Goal: Task Accomplishment & Management: Use online tool/utility

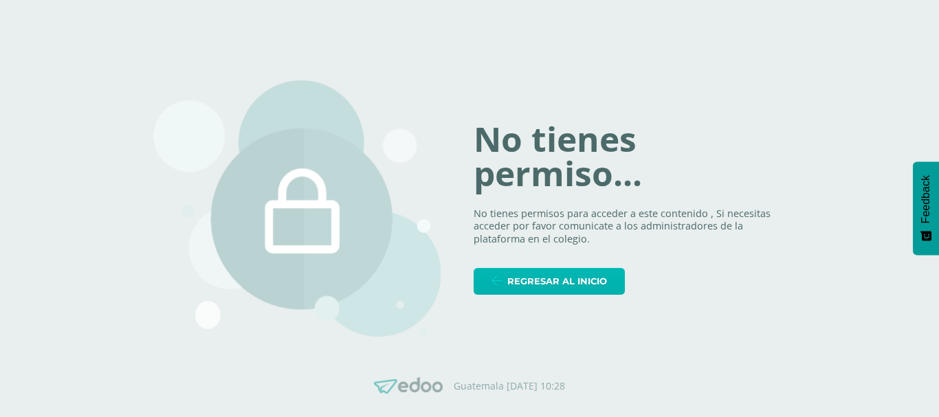
click at [546, 282] on span "Regresar al inicio" at bounding box center [557, 281] width 100 height 25
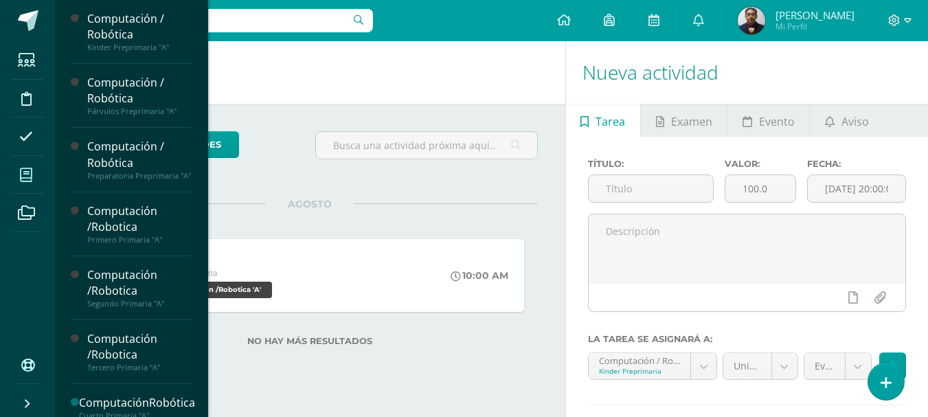
click at [29, 179] on icon at bounding box center [26, 175] width 12 height 14
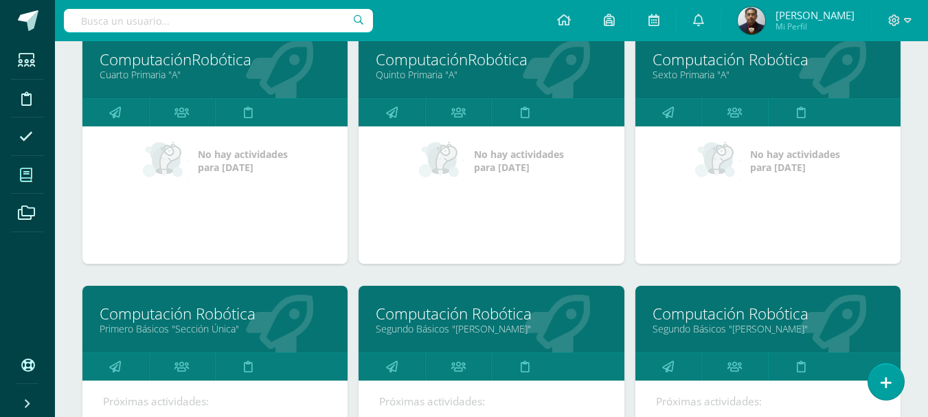
scroll to position [894, 0]
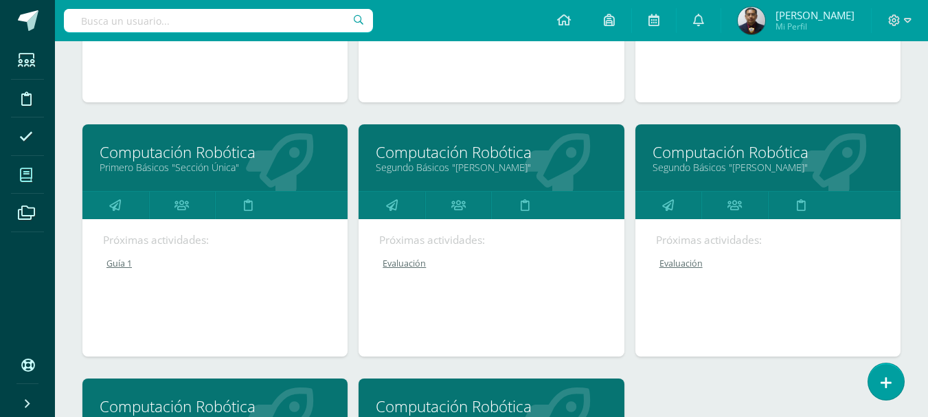
click at [205, 167] on link "Primero Básicos "Sección Única"" at bounding box center [215, 167] width 231 height 13
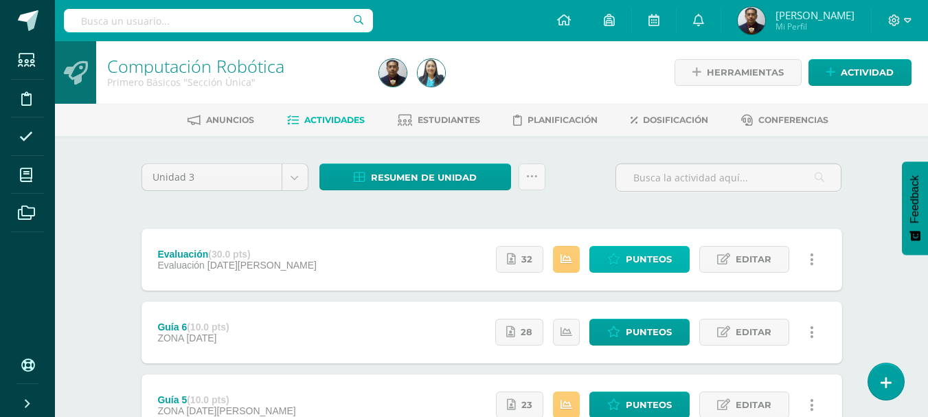
click at [640, 258] on span "Punteos" at bounding box center [649, 259] width 46 height 25
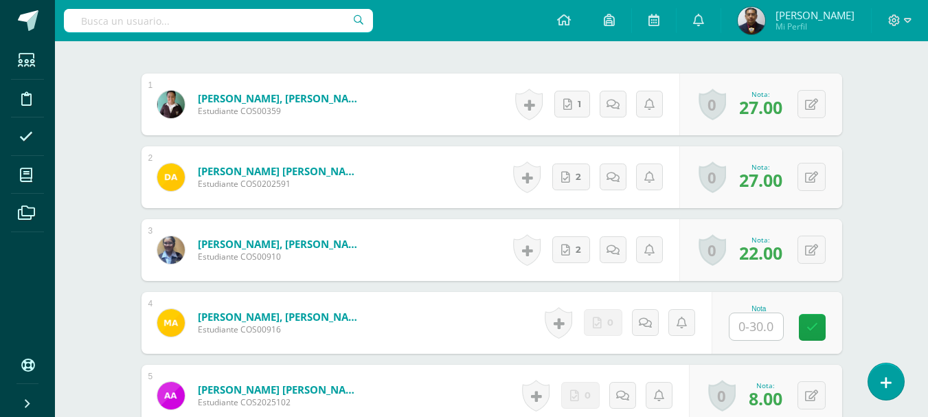
scroll to position [484, 0]
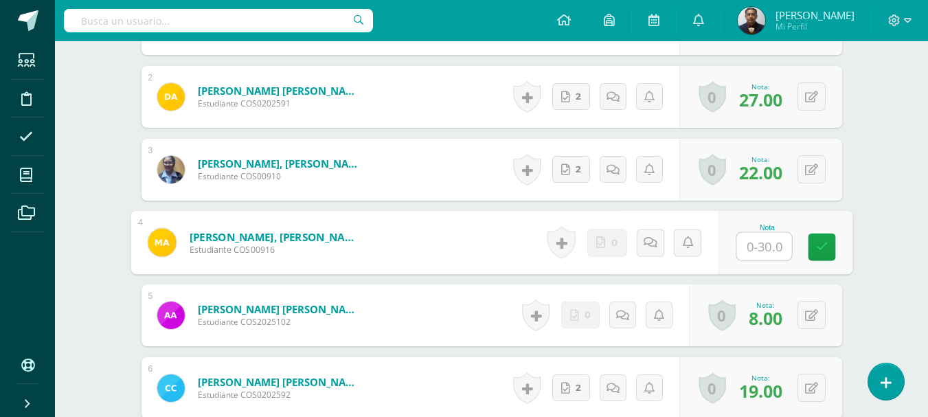
click at [770, 245] on input "text" at bounding box center [764, 246] width 55 height 27
type input "0"
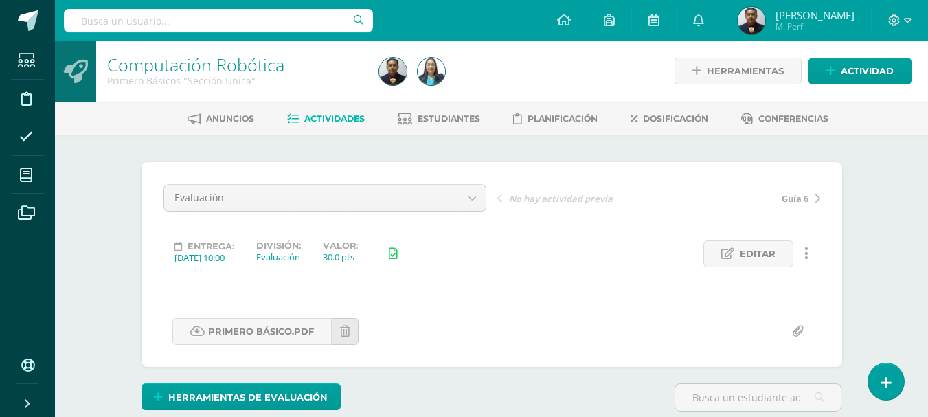
scroll to position [0, 0]
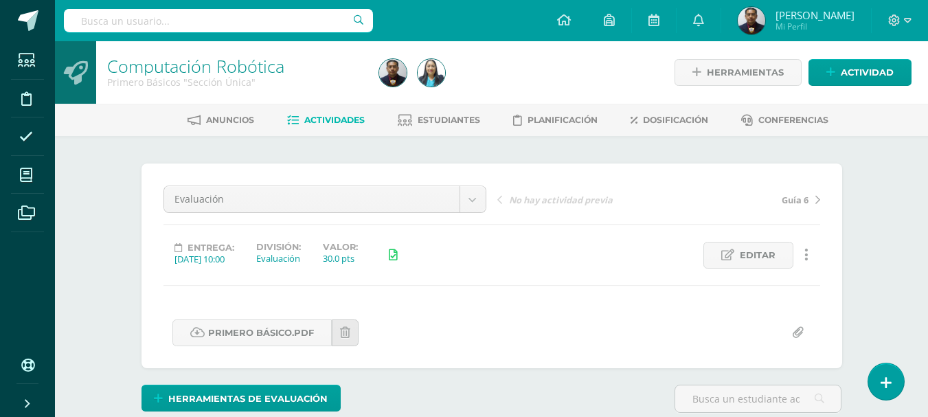
click at [219, 30] on input "text" at bounding box center [218, 20] width 309 height 23
type input "segundo"
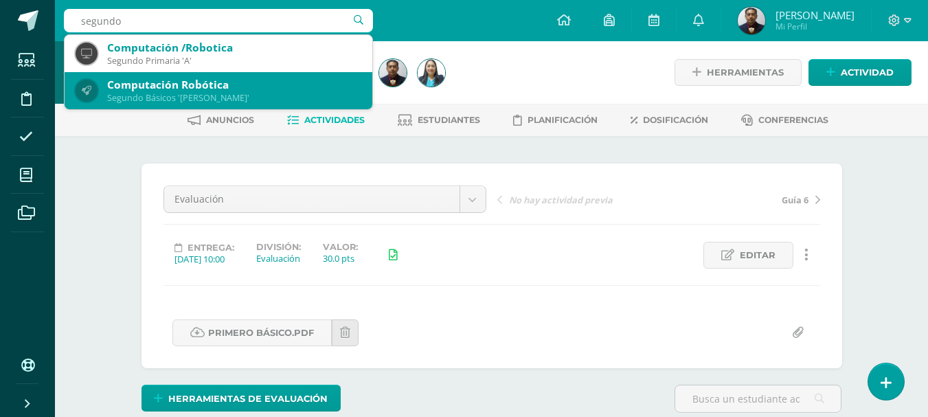
click at [220, 98] on div "Segundo Básicos 'Newton'" at bounding box center [234, 98] width 254 height 12
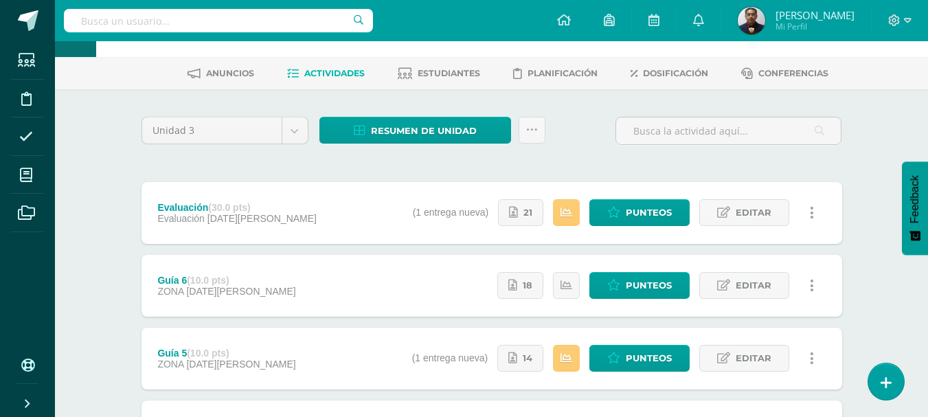
scroll to position [69, 0]
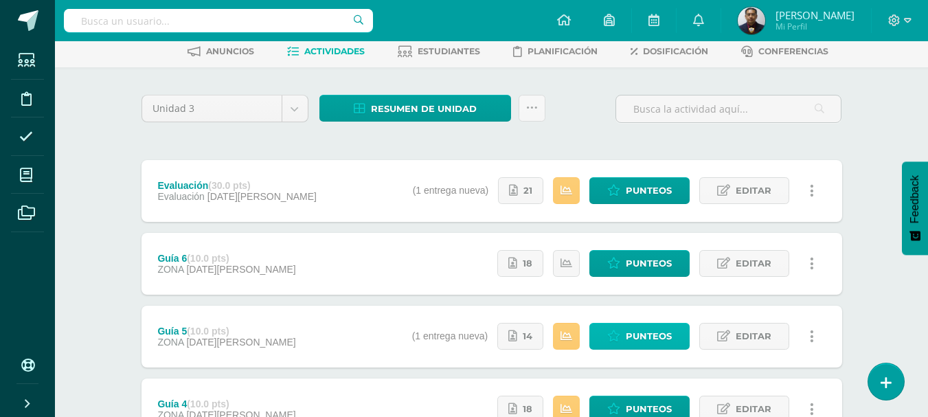
click at [620, 335] on icon at bounding box center [613, 337] width 13 height 12
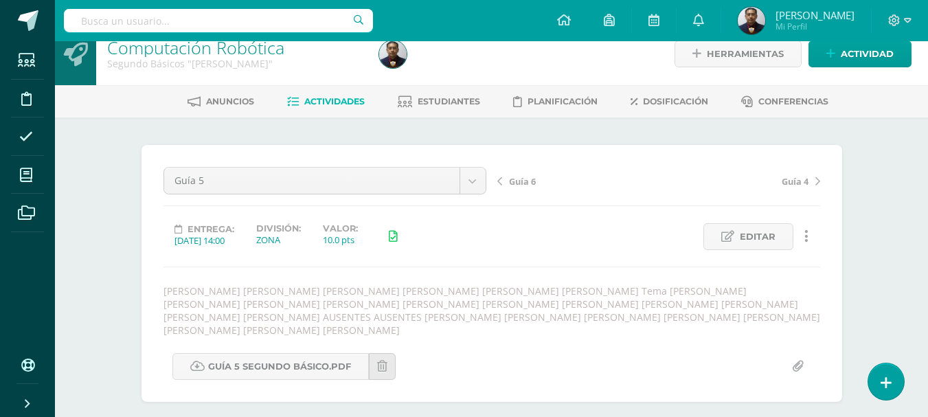
scroll to position [2, 0]
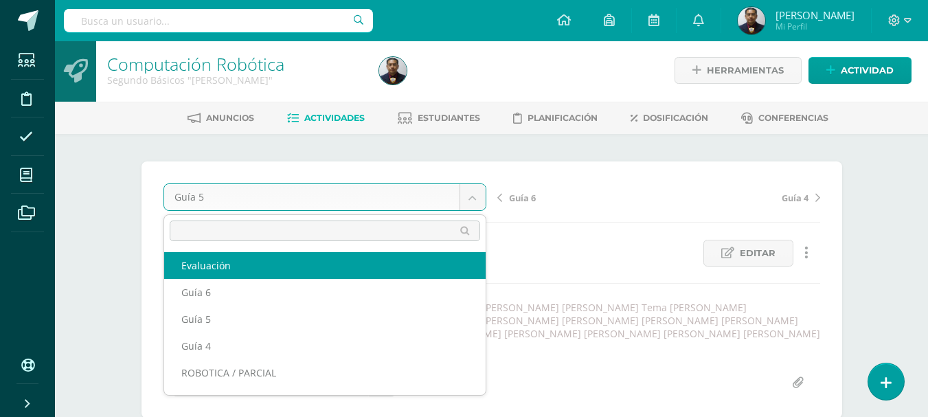
select select "/dashboard/teacher/grade-activity/121585/"
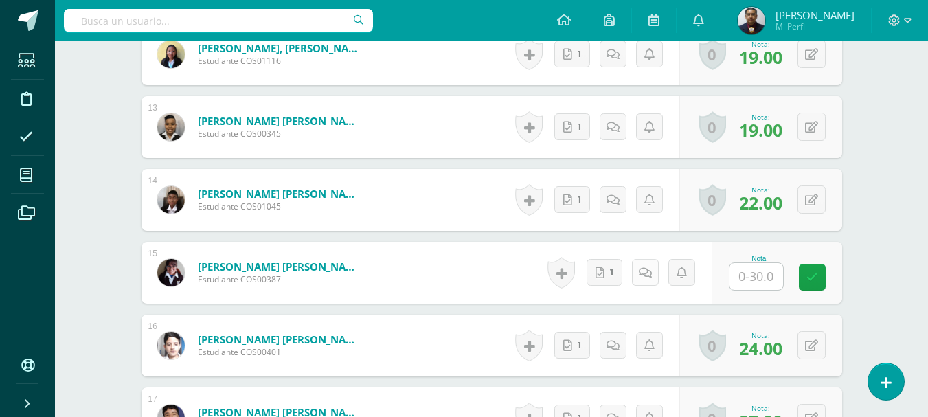
scroll to position [1256, 0]
click at [611, 272] on link "1" at bounding box center [605, 271] width 36 height 27
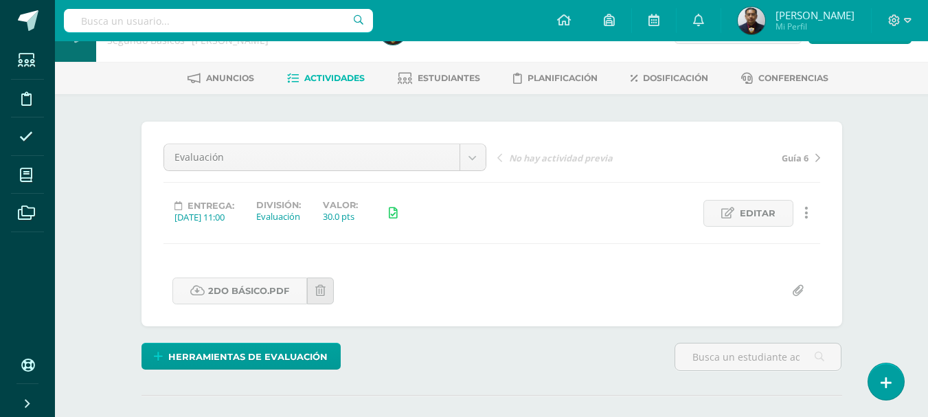
scroll to position [0, 0]
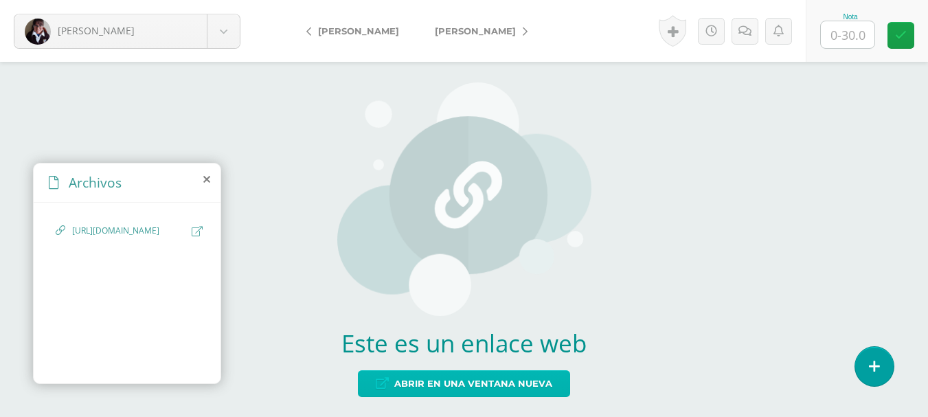
click at [476, 388] on span "Abrir en una ventana nueva" at bounding box center [473, 383] width 158 height 25
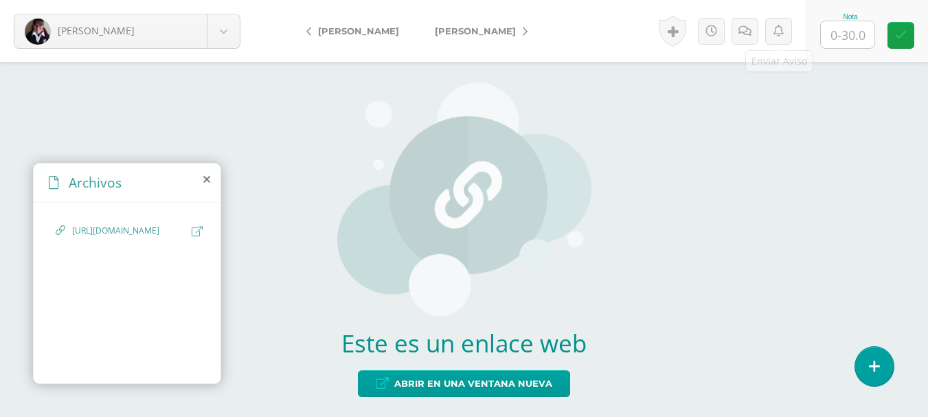
click at [876, 50] on div "Nota" at bounding box center [867, 31] width 122 height 62
click at [856, 34] on input "text" at bounding box center [848, 34] width 54 height 27
type input "22"
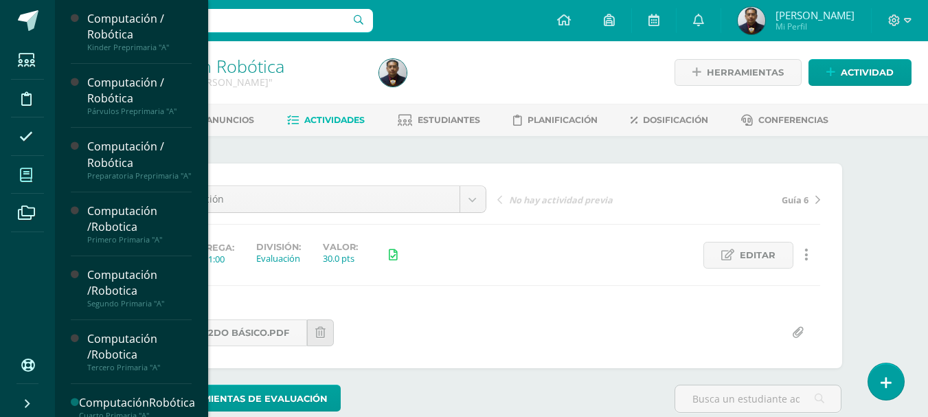
click at [16, 172] on span at bounding box center [26, 174] width 31 height 31
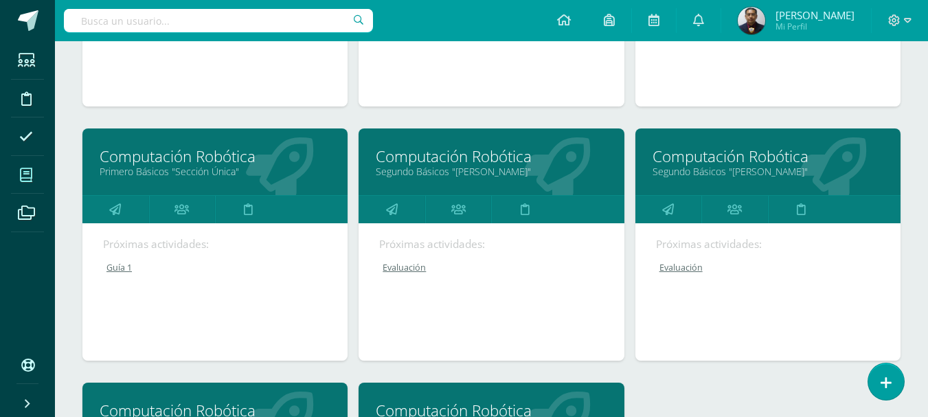
scroll to position [894, 0]
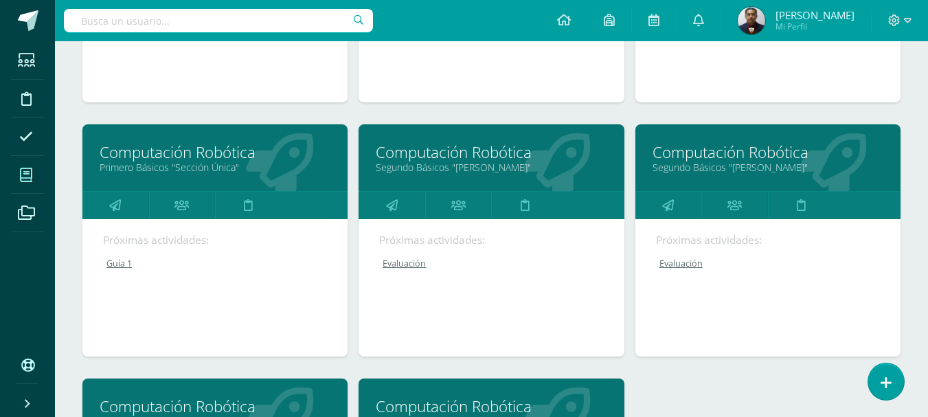
click at [441, 165] on link "Segundo Básicos "[PERSON_NAME]"" at bounding box center [491, 167] width 231 height 13
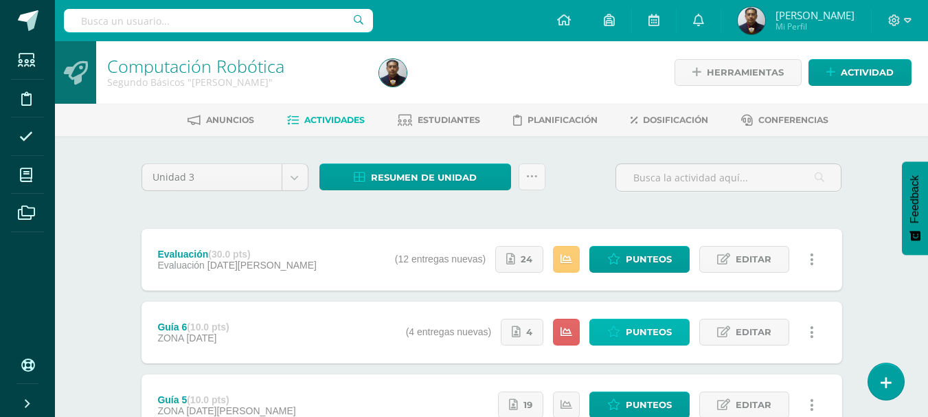
click at [651, 328] on span "Punteos" at bounding box center [649, 332] width 46 height 25
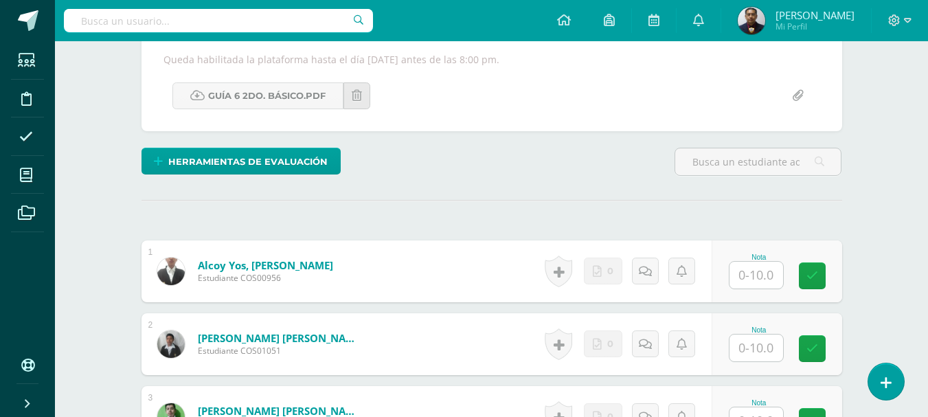
scroll to position [319, 0]
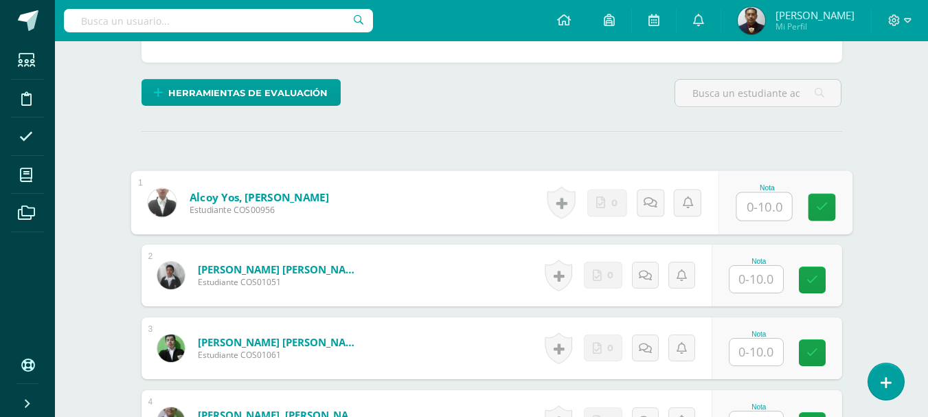
click at [770, 204] on input "text" at bounding box center [764, 206] width 55 height 27
type input "8"
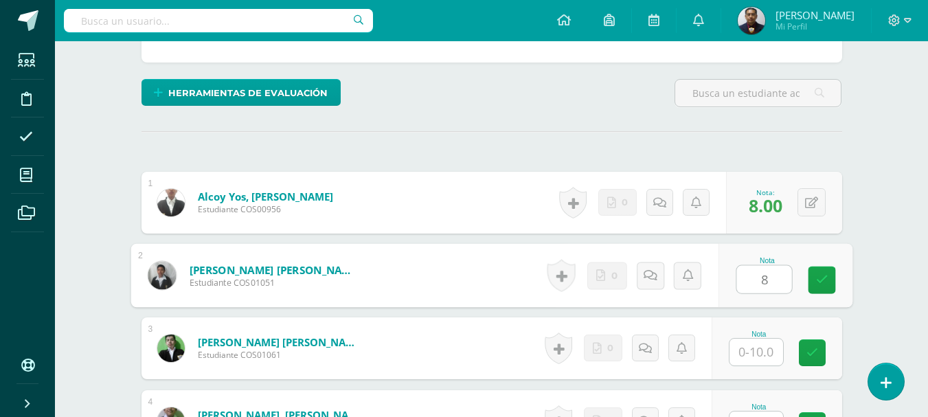
type input "8"
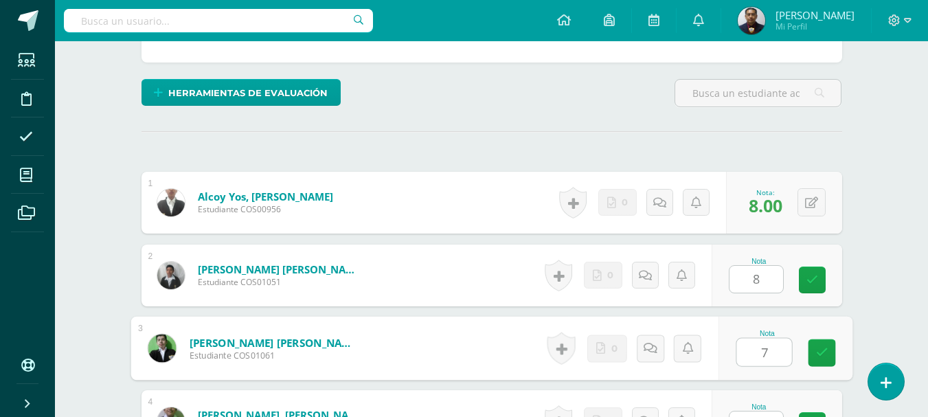
type input "7"
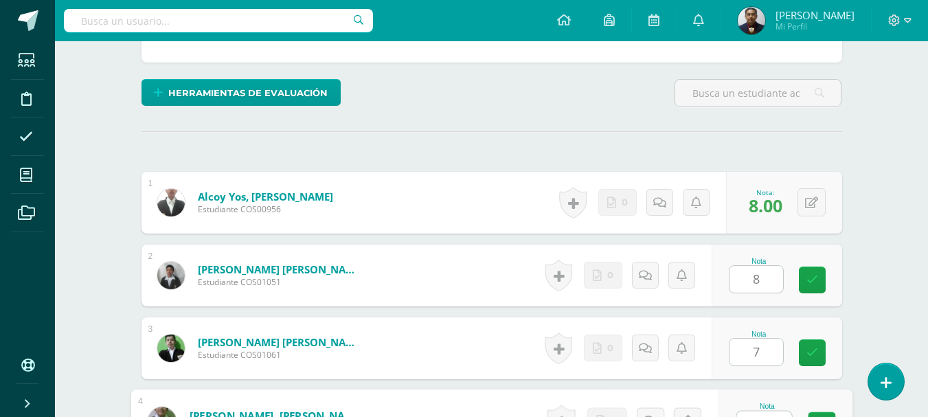
scroll to position [340, 0]
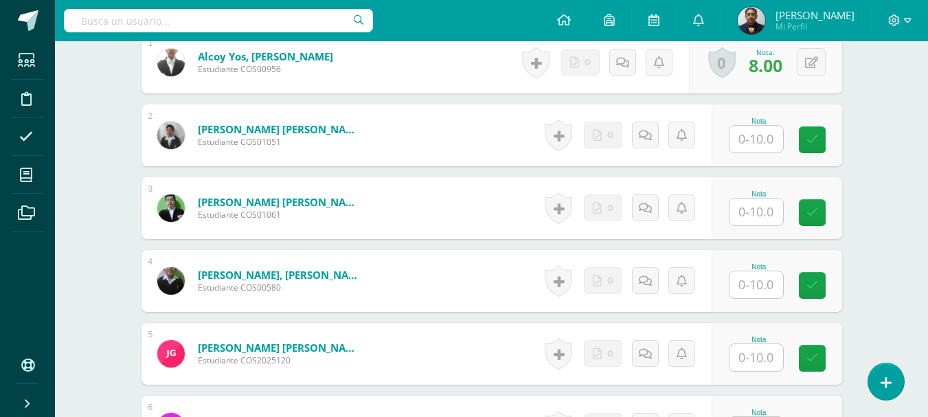
scroll to position [429, 0]
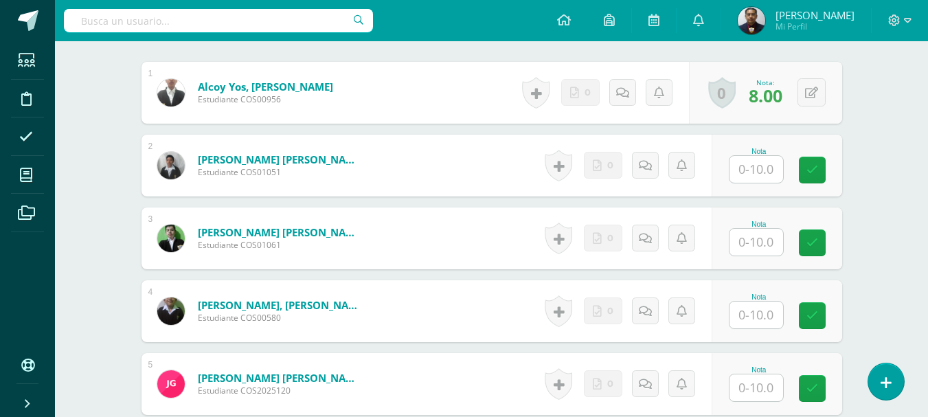
click at [765, 178] on input "text" at bounding box center [757, 169] width 54 height 27
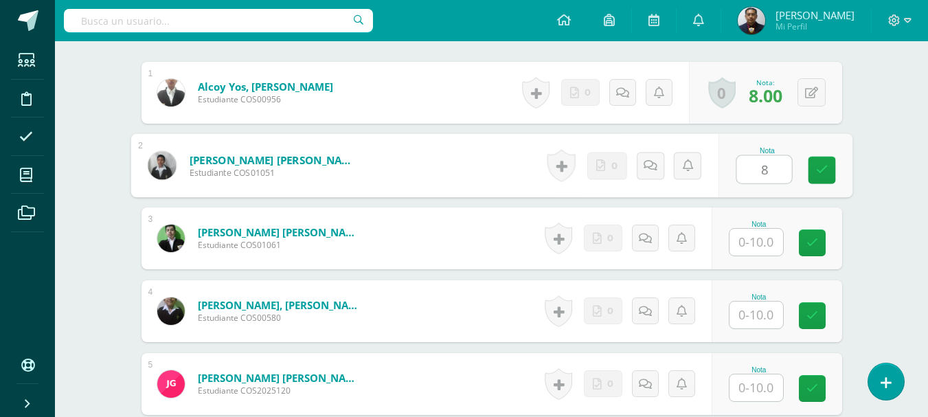
type input "8"
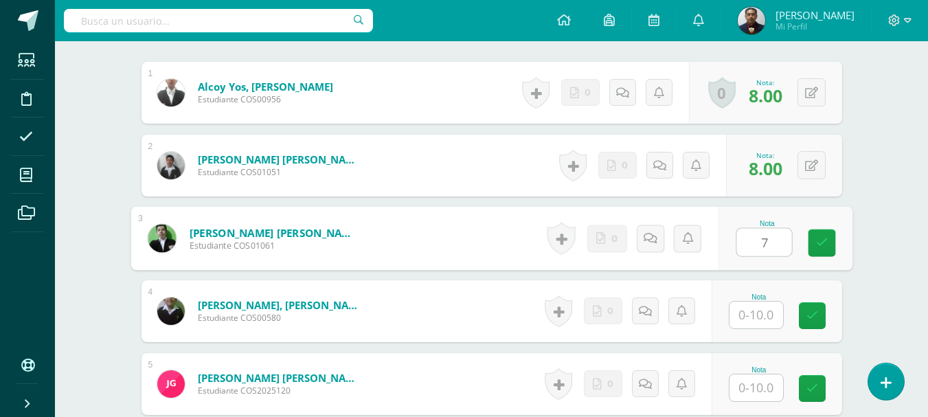
type input "7"
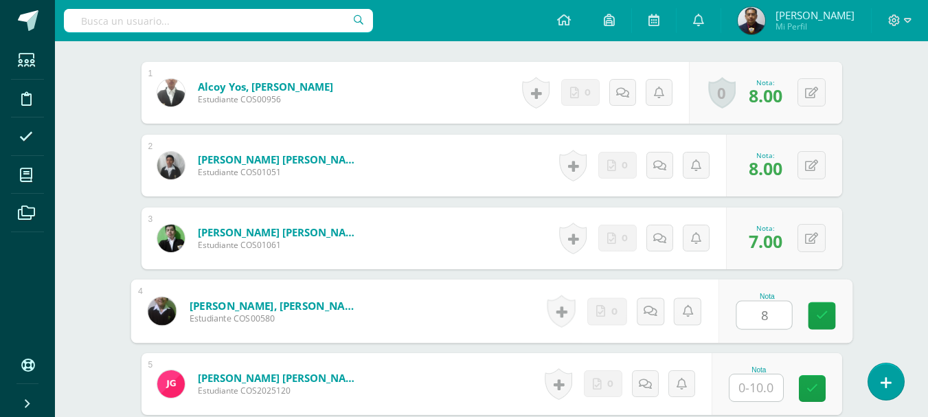
type input "8"
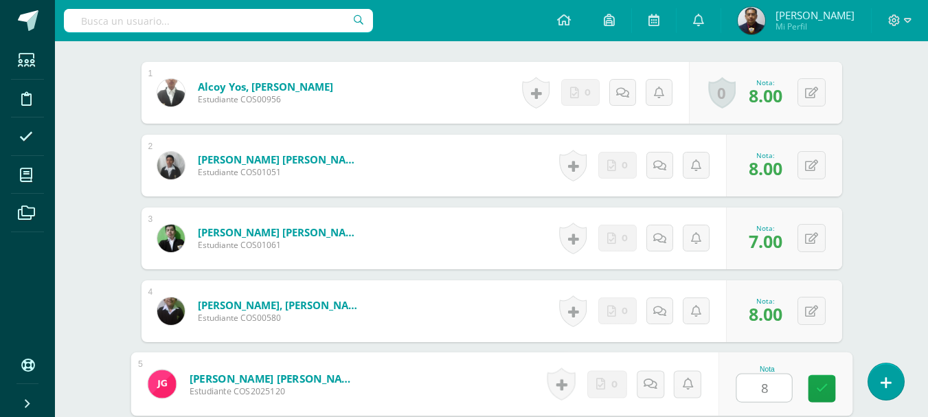
type input "8"
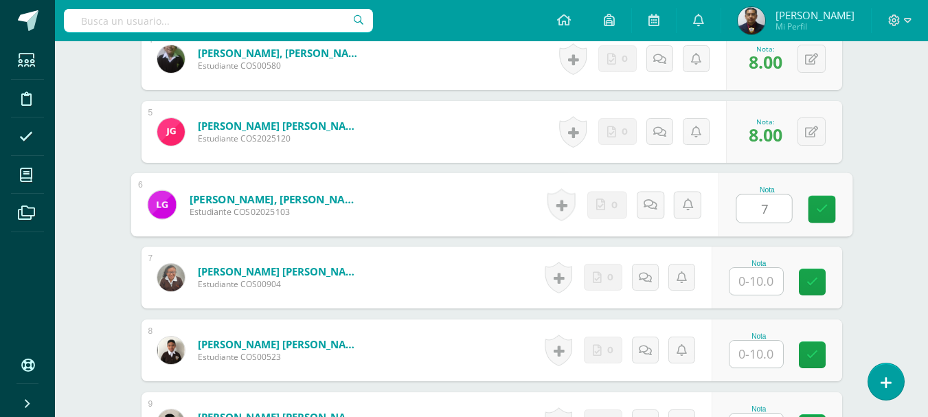
type input "7"
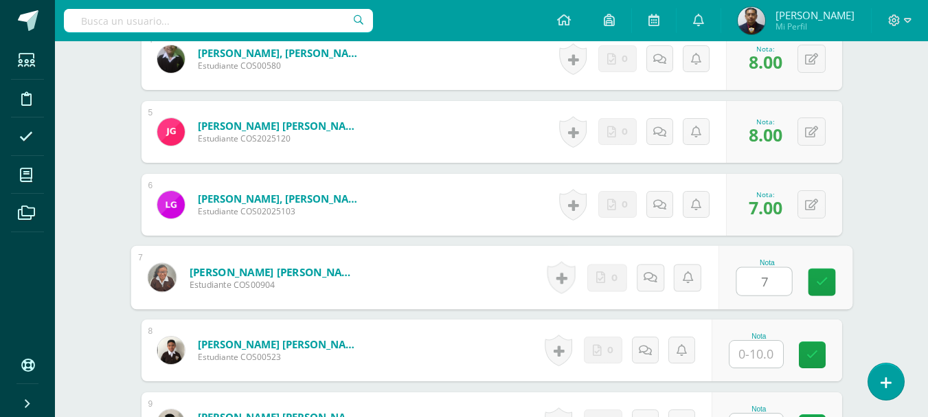
type input "7"
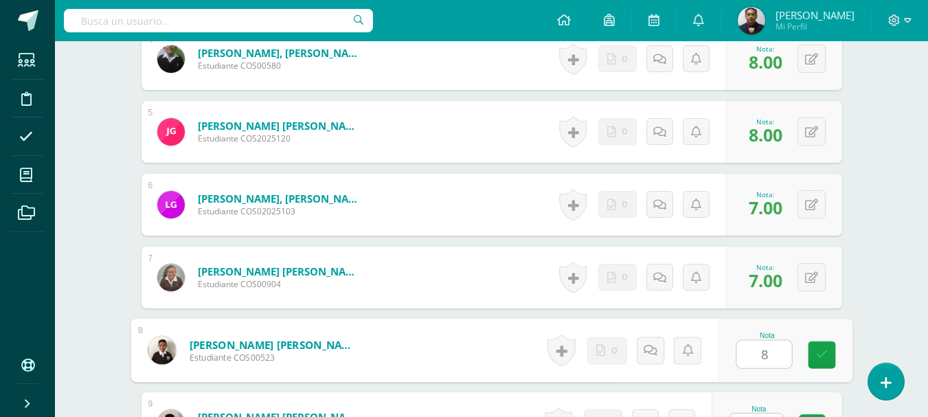
type input "8"
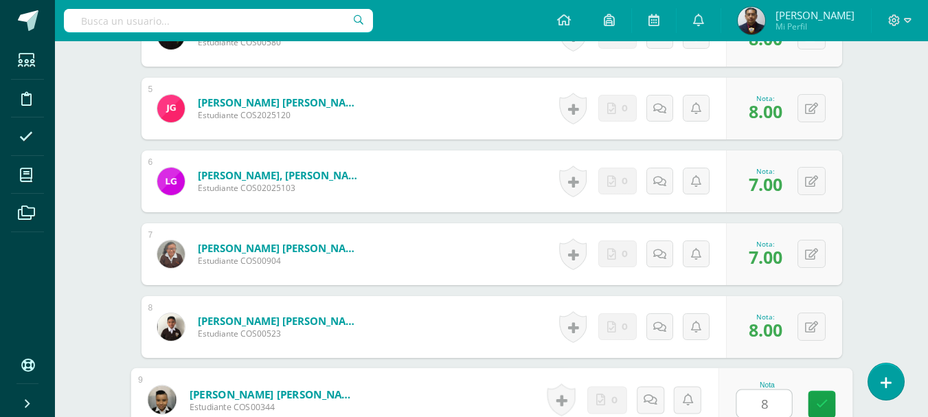
type input "8"
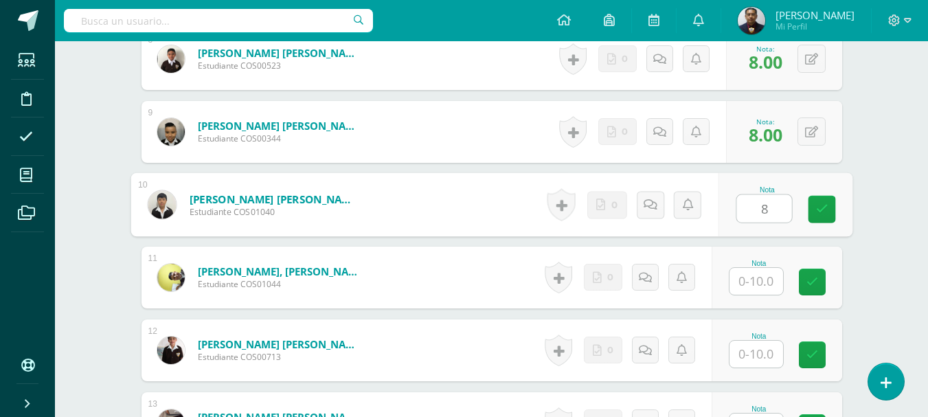
type input "8"
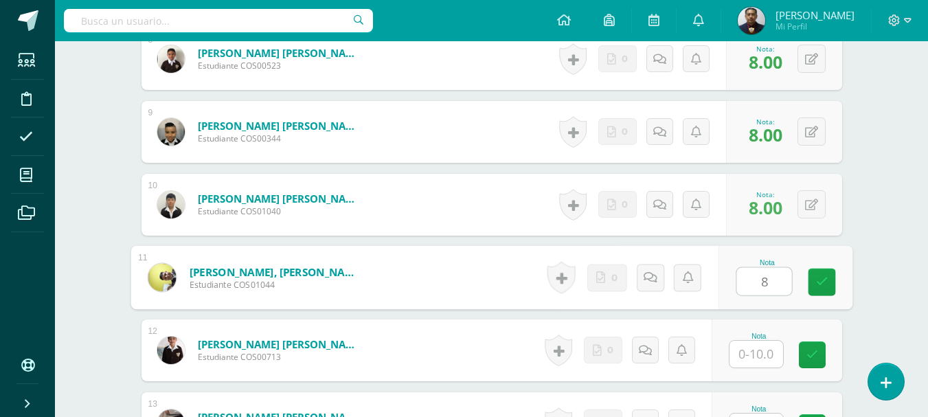
type input "8"
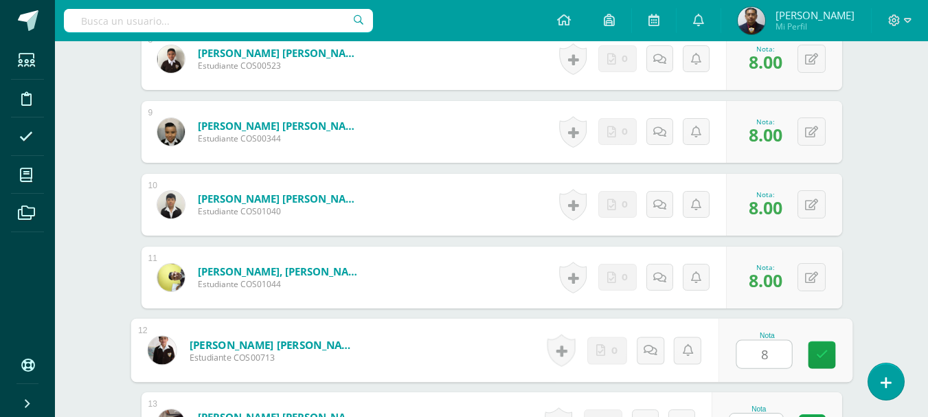
type input "8"
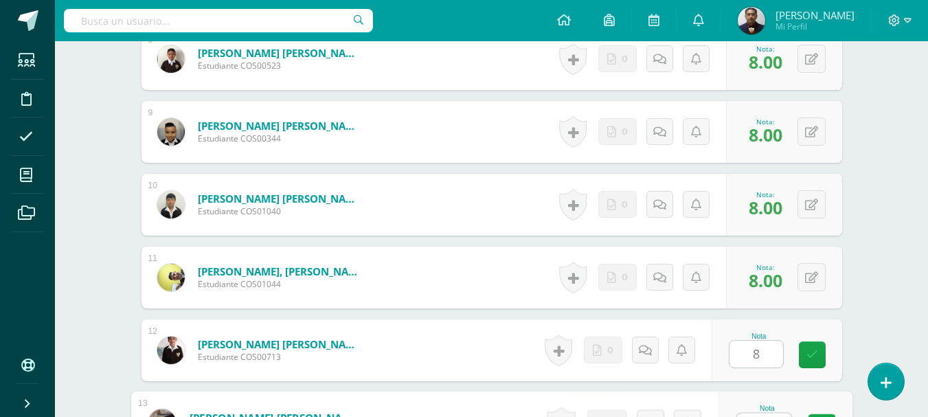
scroll to position [996, 0]
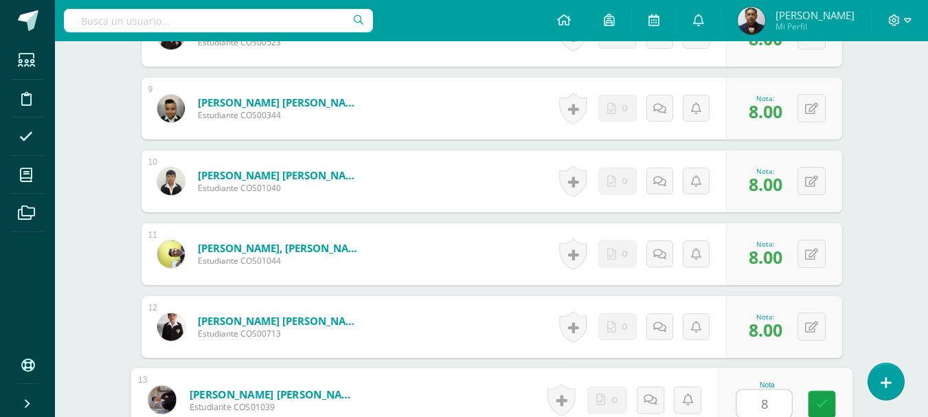
type input "8"
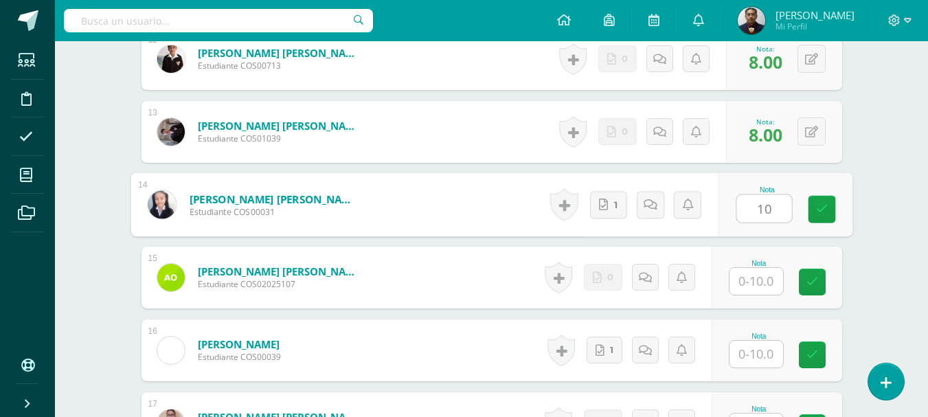
type input "10"
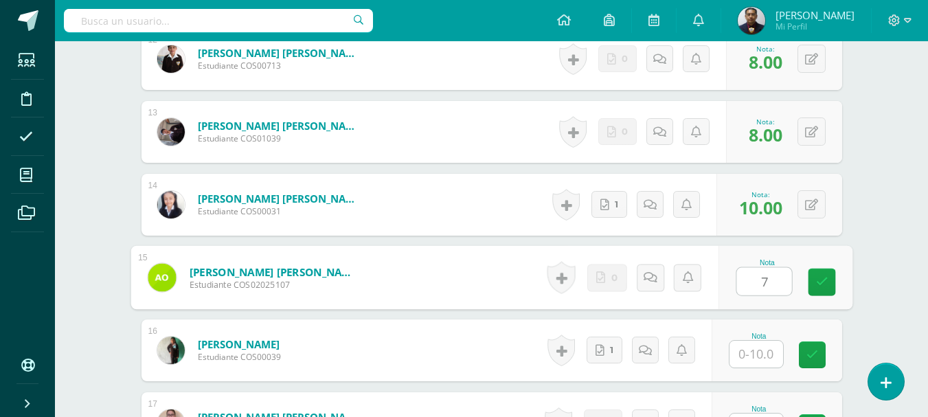
type input "7"
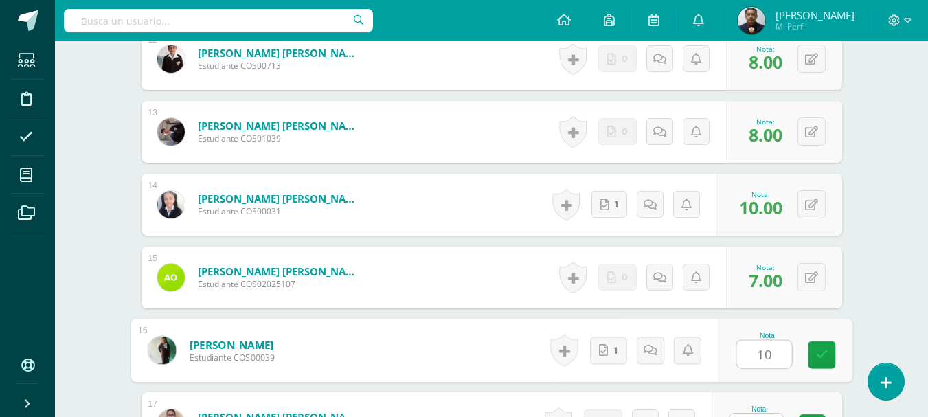
type input "10"
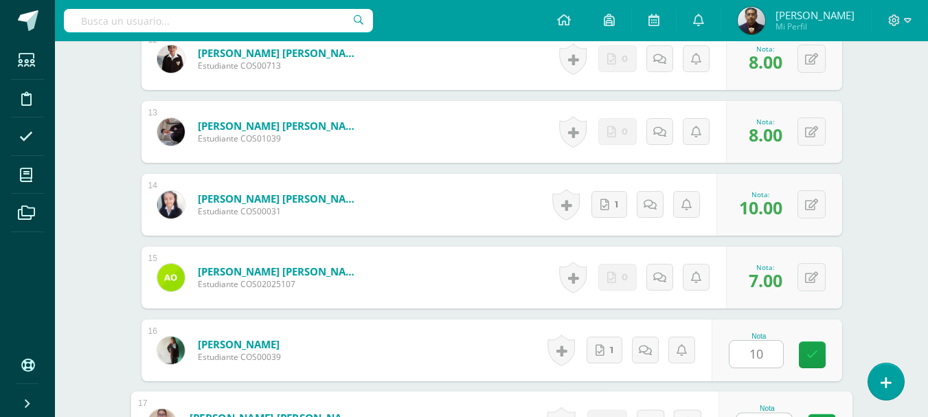
scroll to position [1287, 0]
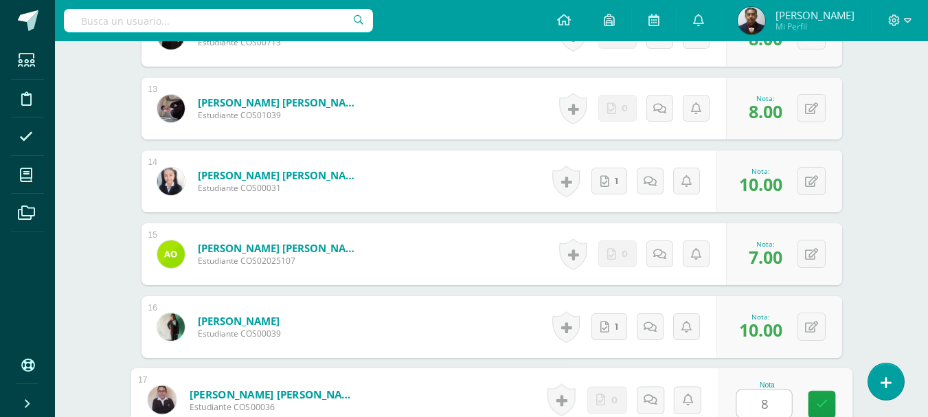
type input "8"
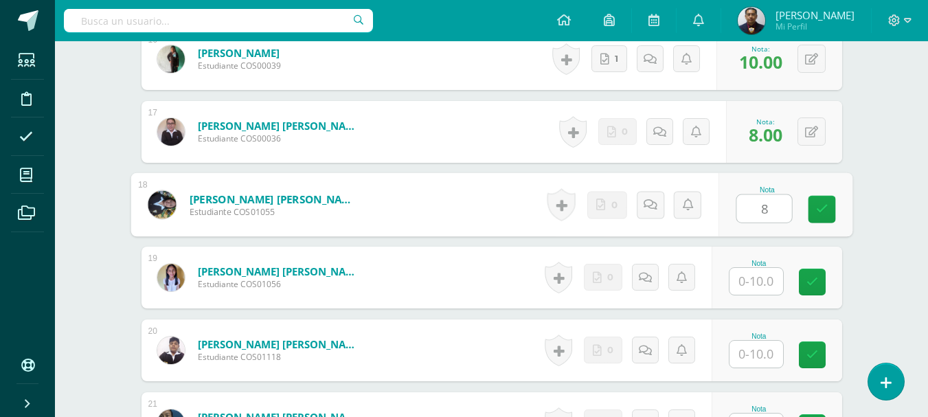
type input "8"
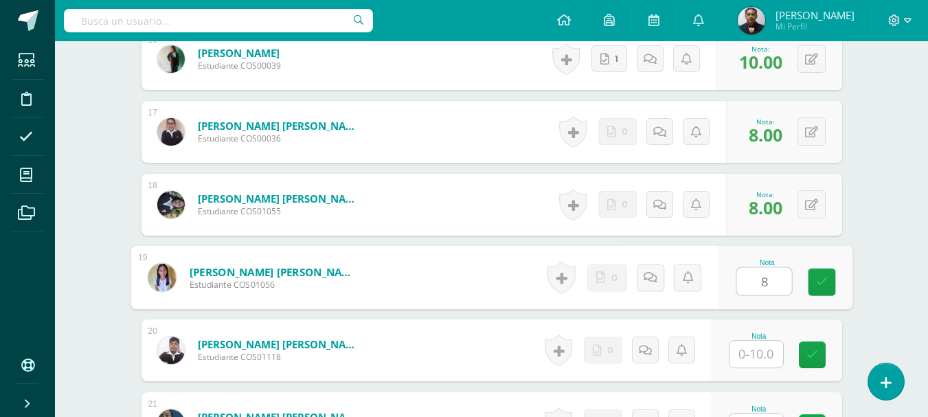
type input "8"
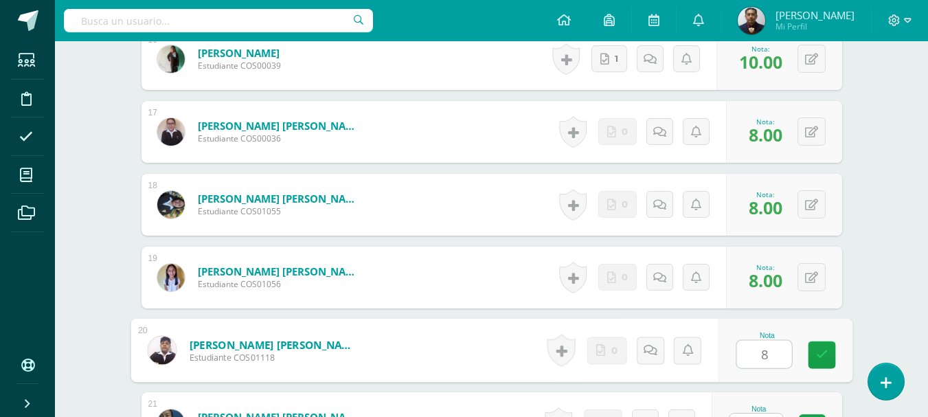
type input "8"
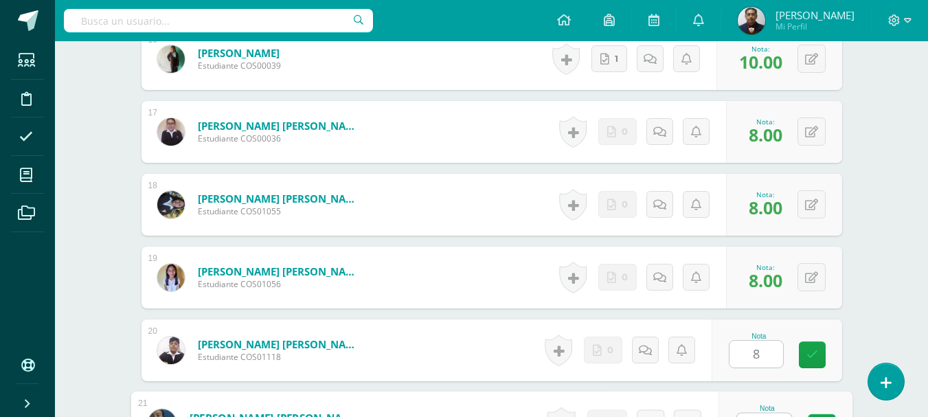
scroll to position [1579, 0]
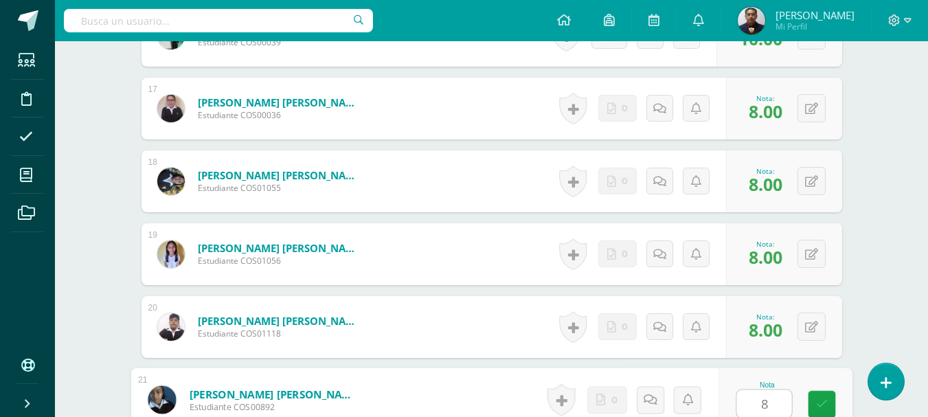
type input "8"
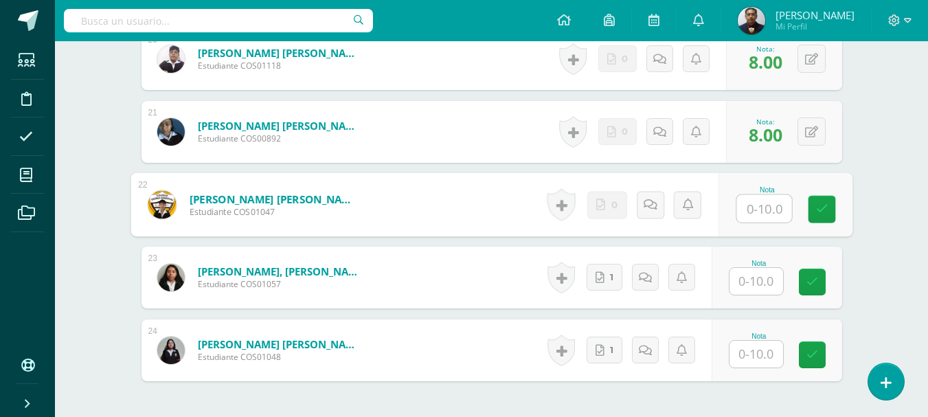
type input "1"
type input "7"
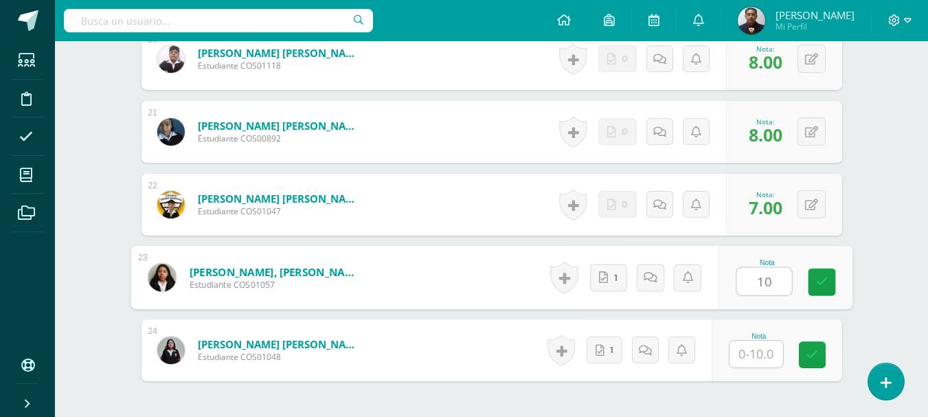
type input "10"
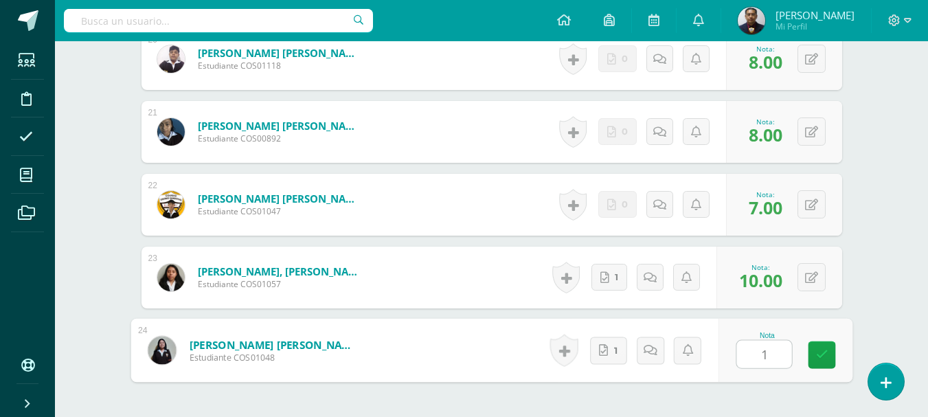
type input "10"
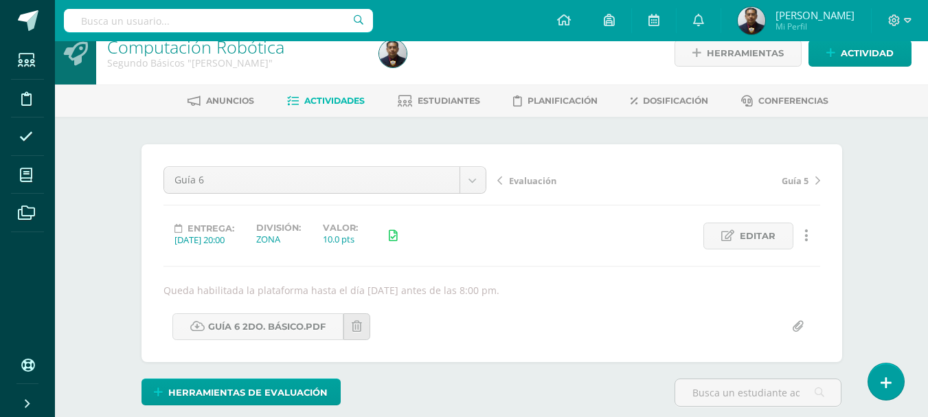
scroll to position [0, 0]
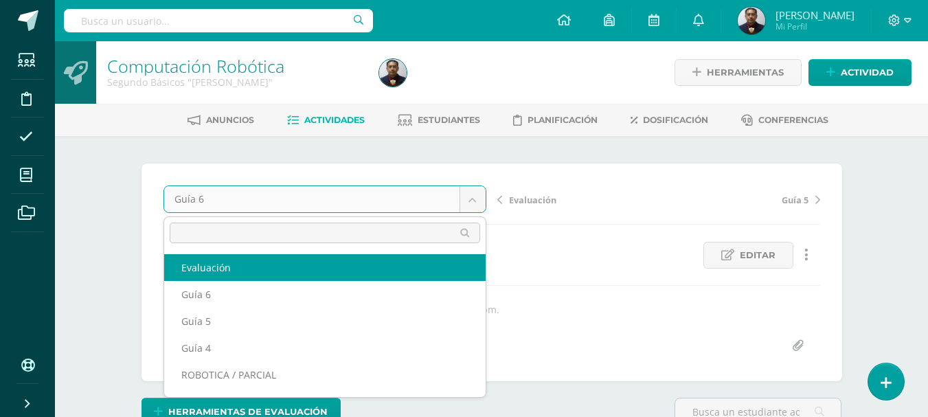
select select "/dashboard/teacher/grade-activity/121663/"
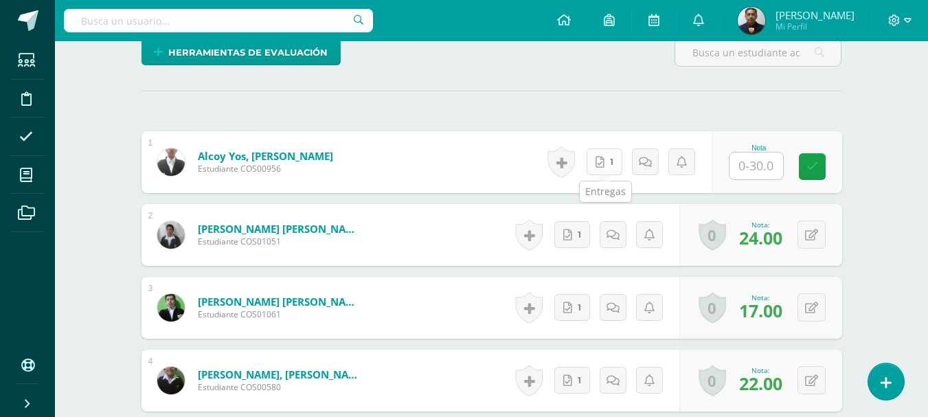
scroll to position [347, 0]
click at [606, 168] on link "1" at bounding box center [605, 161] width 36 height 27
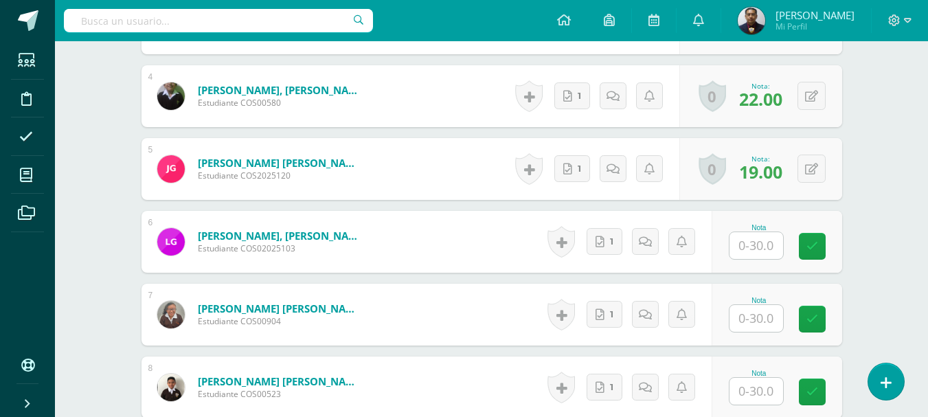
scroll to position [622, 0]
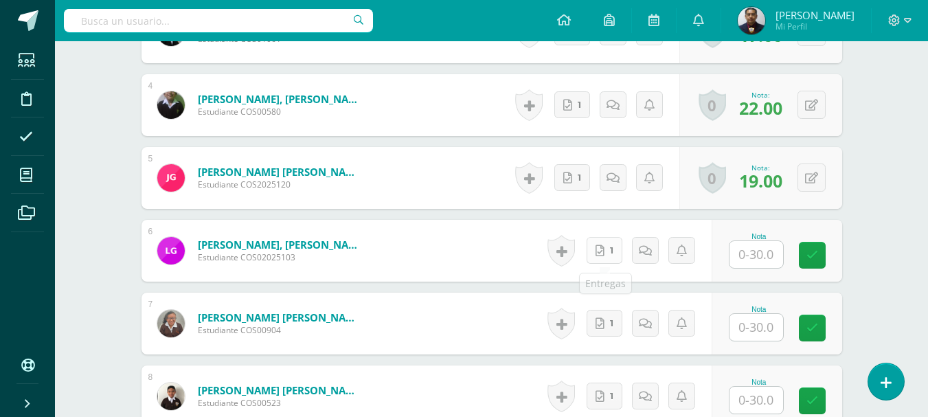
click at [601, 247] on icon at bounding box center [600, 251] width 9 height 12
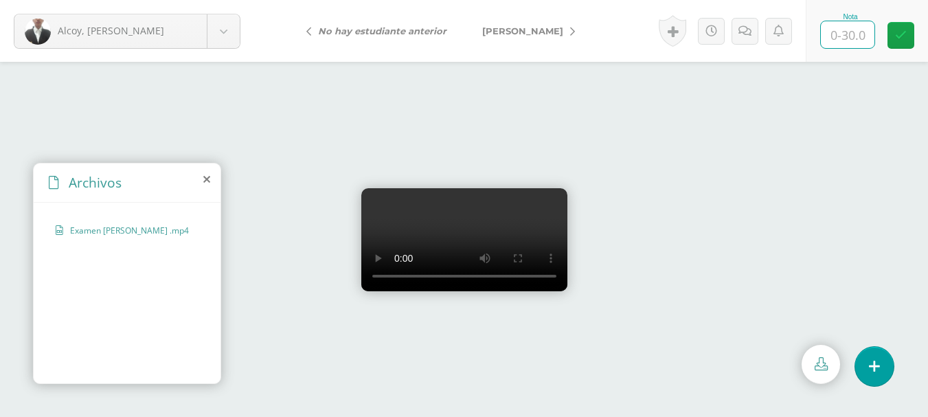
click at [854, 36] on input "text" at bounding box center [848, 34] width 54 height 27
type input "25"
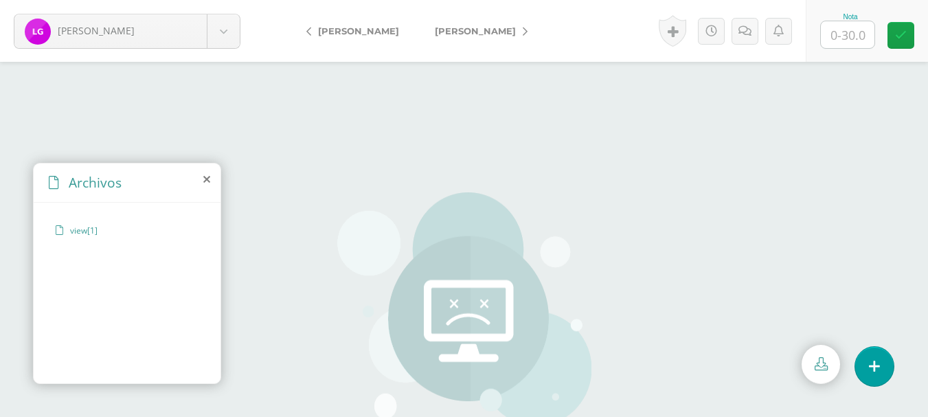
click at [829, 35] on input "text" at bounding box center [848, 34] width 54 height 27
type input "15"
click at [484, 37] on link "[PERSON_NAME]" at bounding box center [478, 30] width 122 height 33
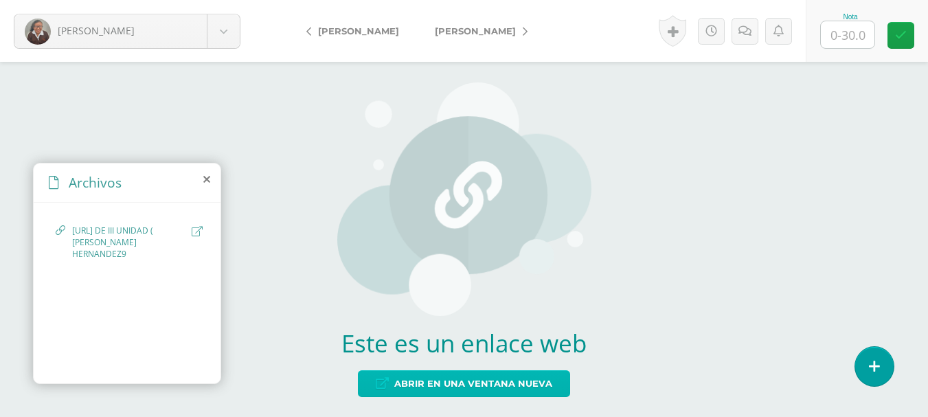
click at [467, 387] on span "Abrir en una ventana nueva" at bounding box center [473, 383] width 158 height 25
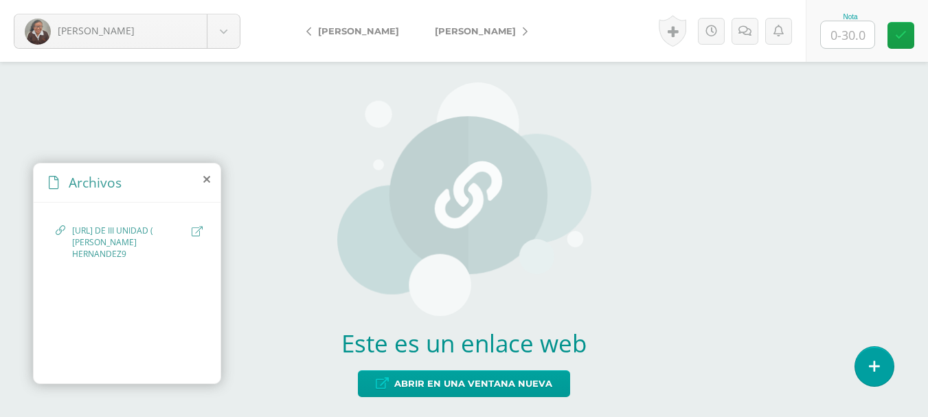
click at [842, 31] on input "text" at bounding box center [848, 34] width 54 height 27
type input "17"
click at [491, 31] on span "[PERSON_NAME]" at bounding box center [475, 30] width 81 height 11
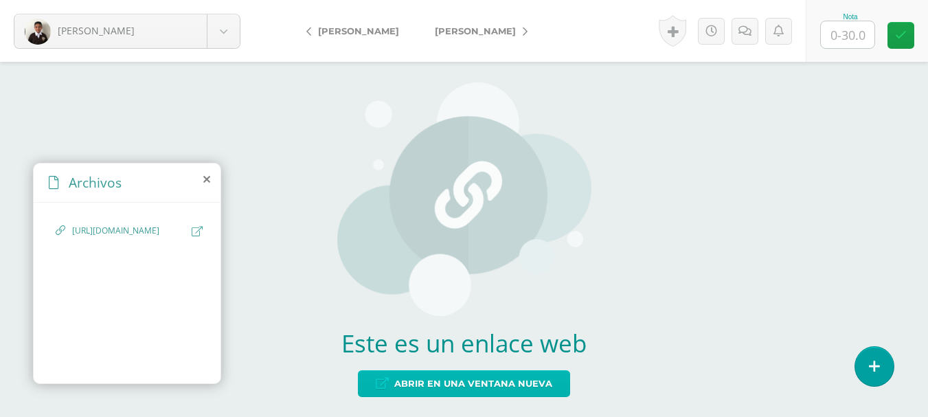
click at [515, 386] on span "Abrir en una ventana nueva" at bounding box center [473, 383] width 158 height 25
click at [484, 391] on span "Abrir en una ventana nueva" at bounding box center [473, 383] width 158 height 25
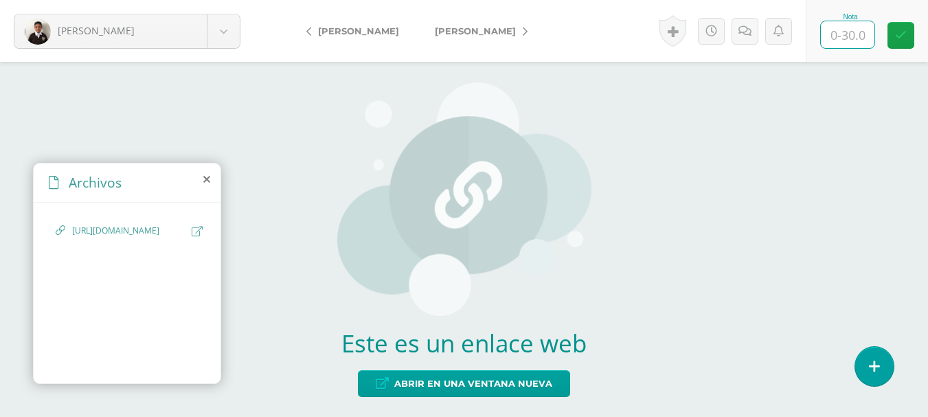
click at [844, 34] on input "text" at bounding box center [848, 34] width 54 height 27
type input "20"
click at [495, 37] on link "[PERSON_NAME]" at bounding box center [478, 30] width 122 height 33
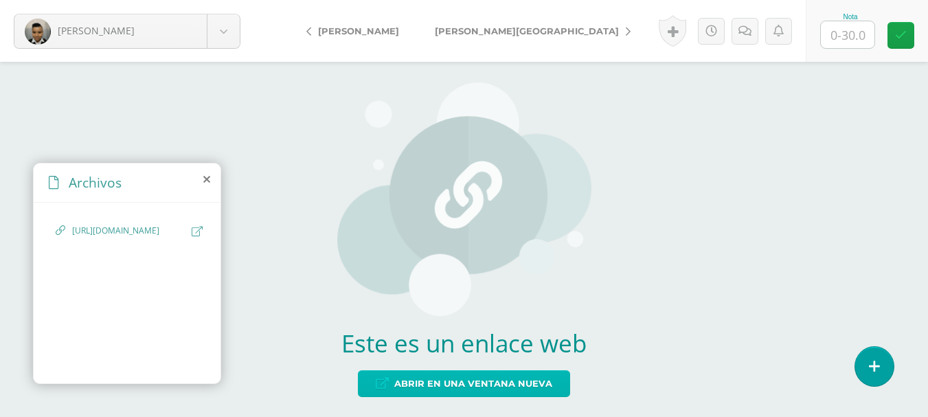
click at [465, 390] on span "Abrir en una ventana nueva" at bounding box center [473, 383] width 158 height 25
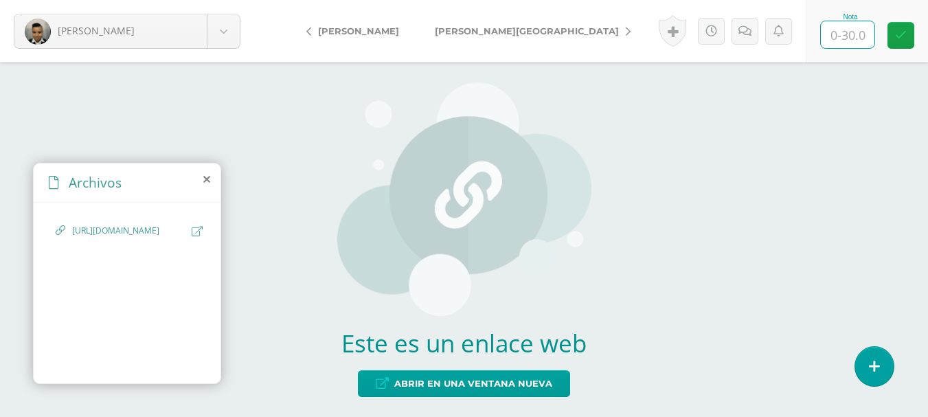
click at [840, 45] on input "text" at bounding box center [848, 34] width 54 height 27
type input "22"
click at [473, 34] on span "[PERSON_NAME][GEOGRAPHIC_DATA]" at bounding box center [527, 30] width 184 height 11
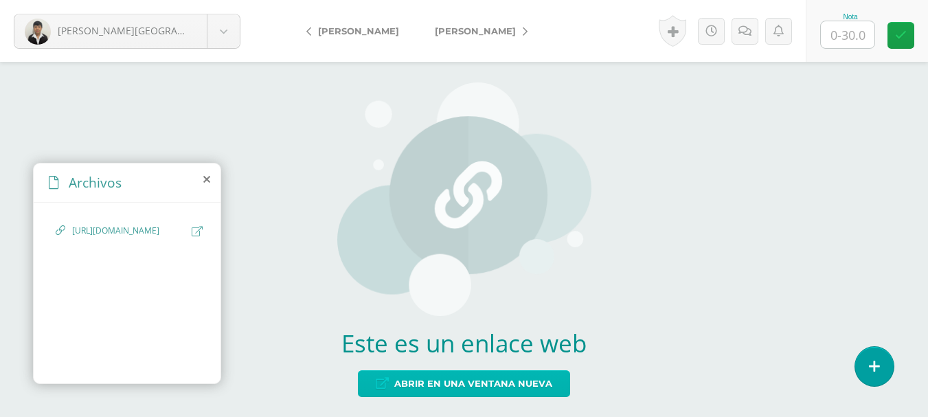
click at [477, 388] on span "Abrir en una ventana nueva" at bounding box center [473, 383] width 158 height 25
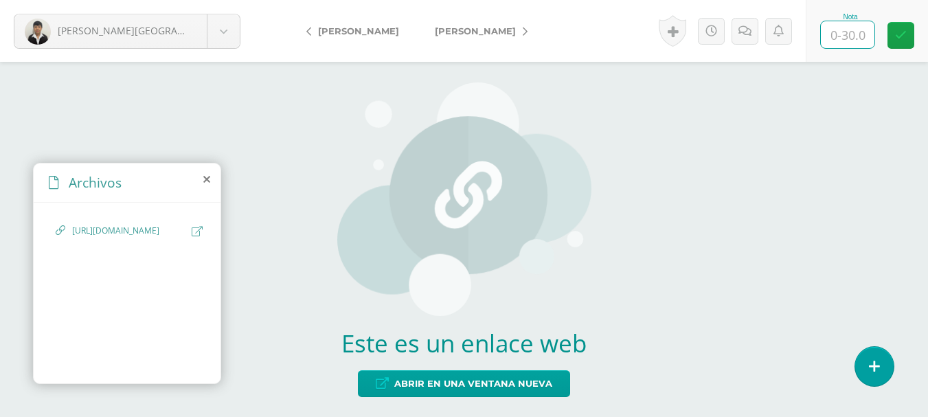
click at [839, 39] on input "text" at bounding box center [848, 34] width 54 height 27
type input "19"
click at [469, 35] on span "[PERSON_NAME]" at bounding box center [475, 30] width 81 height 11
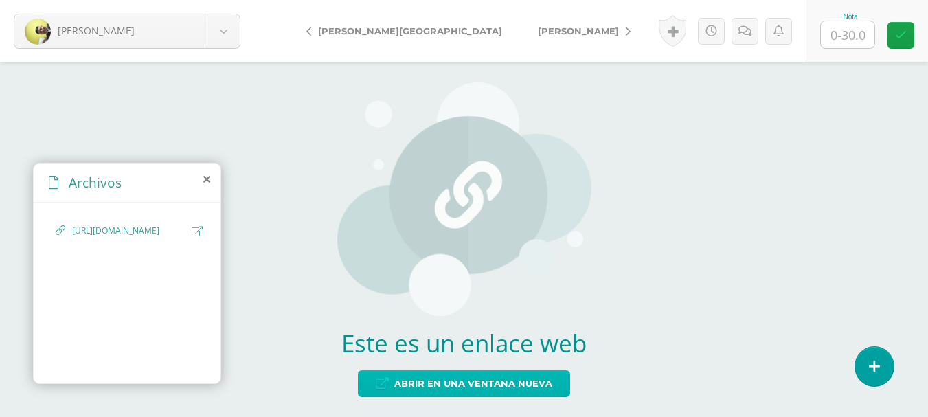
click at [466, 384] on span "Abrir en una ventana nueva" at bounding box center [473, 383] width 158 height 25
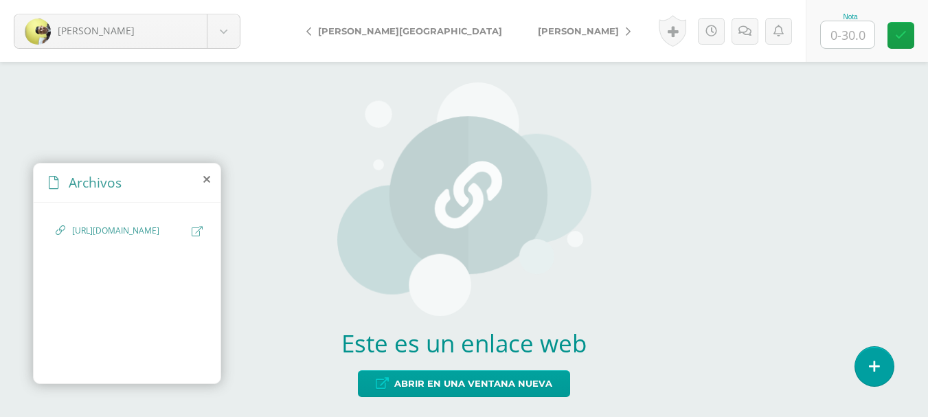
click at [836, 36] on input "text" at bounding box center [848, 34] width 54 height 27
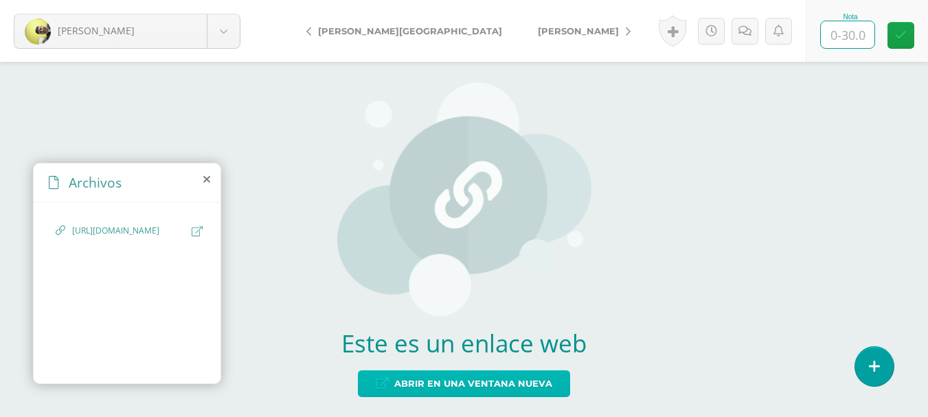
click at [466, 388] on span "Abrir en una ventana nueva" at bounding box center [473, 383] width 158 height 25
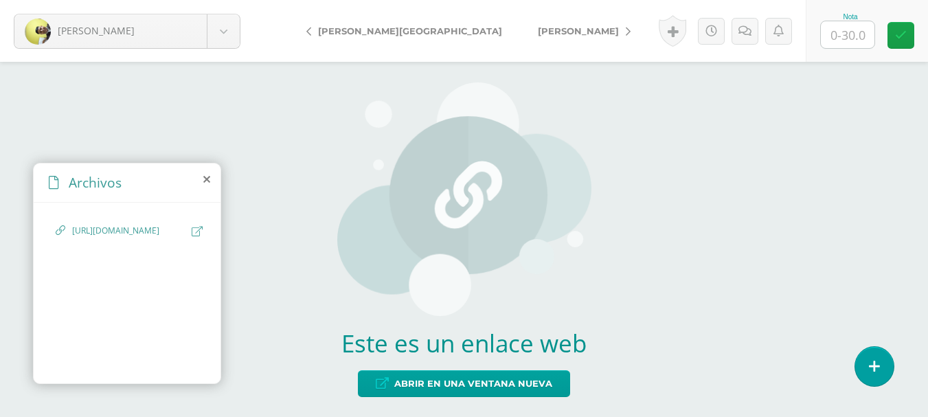
click at [832, 30] on input "text" at bounding box center [848, 34] width 54 height 27
type input "24"
click at [538, 30] on span "[PERSON_NAME]" at bounding box center [578, 30] width 81 height 11
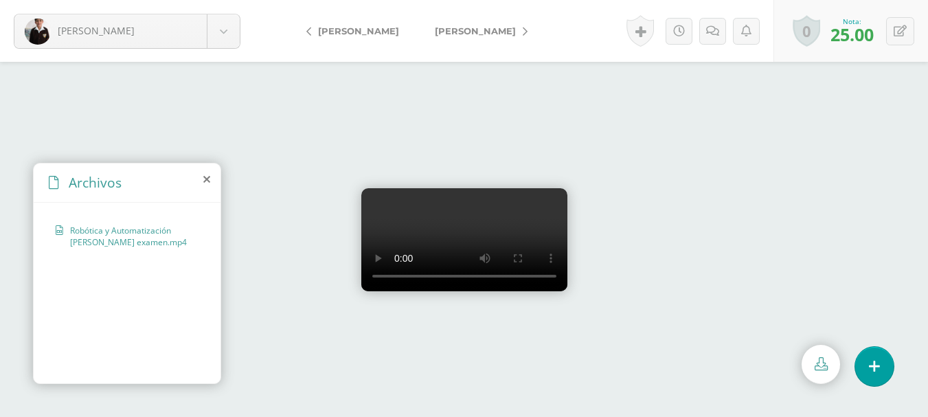
click at [475, 29] on span "[PERSON_NAME]" at bounding box center [475, 30] width 81 height 11
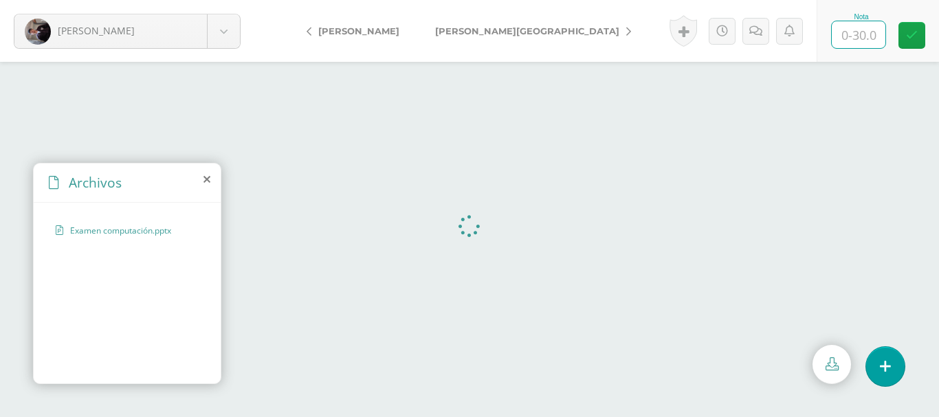
click at [878, 43] on input "text" at bounding box center [859, 34] width 54 height 27
type input "20"
click at [458, 19] on link "[PERSON_NAME][GEOGRAPHIC_DATA]" at bounding box center [529, 30] width 225 height 33
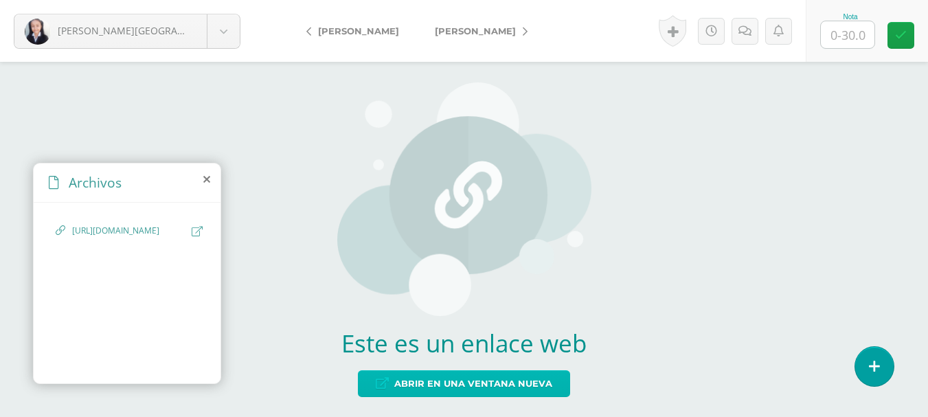
click at [518, 385] on span "Abrir en una ventana nueva" at bounding box center [473, 383] width 158 height 25
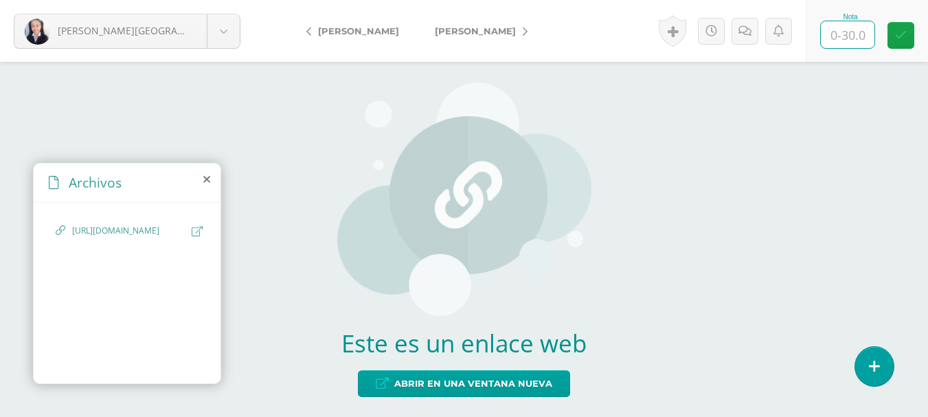
click at [841, 30] on input "text" at bounding box center [848, 34] width 54 height 27
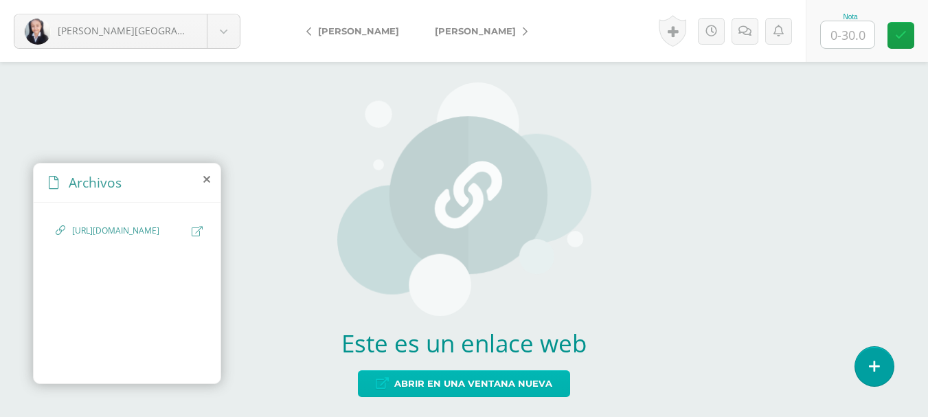
click at [480, 372] on span "Abrir en una ventana nueva" at bounding box center [473, 383] width 158 height 25
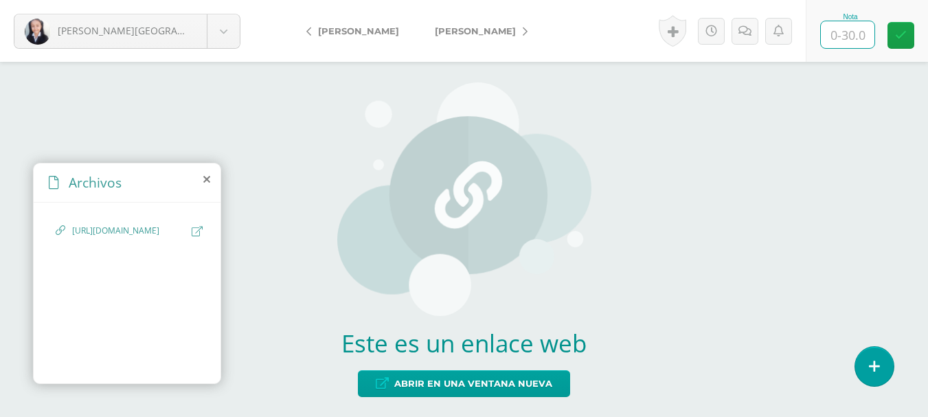
click at [836, 39] on input "text" at bounding box center [848, 34] width 54 height 27
type input "30"
click at [511, 37] on link "[PERSON_NAME]" at bounding box center [478, 30] width 122 height 33
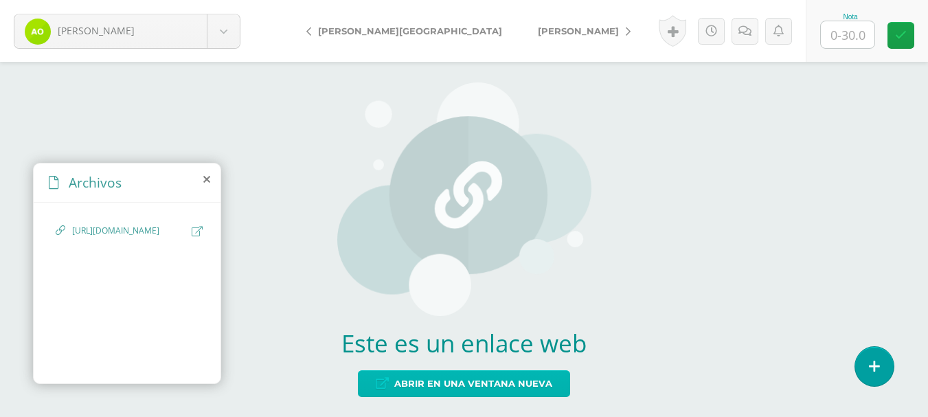
click at [476, 379] on span "Abrir en una ventana nueva" at bounding box center [473, 383] width 158 height 25
